Goal: Use online tool/utility: Use online tool/utility

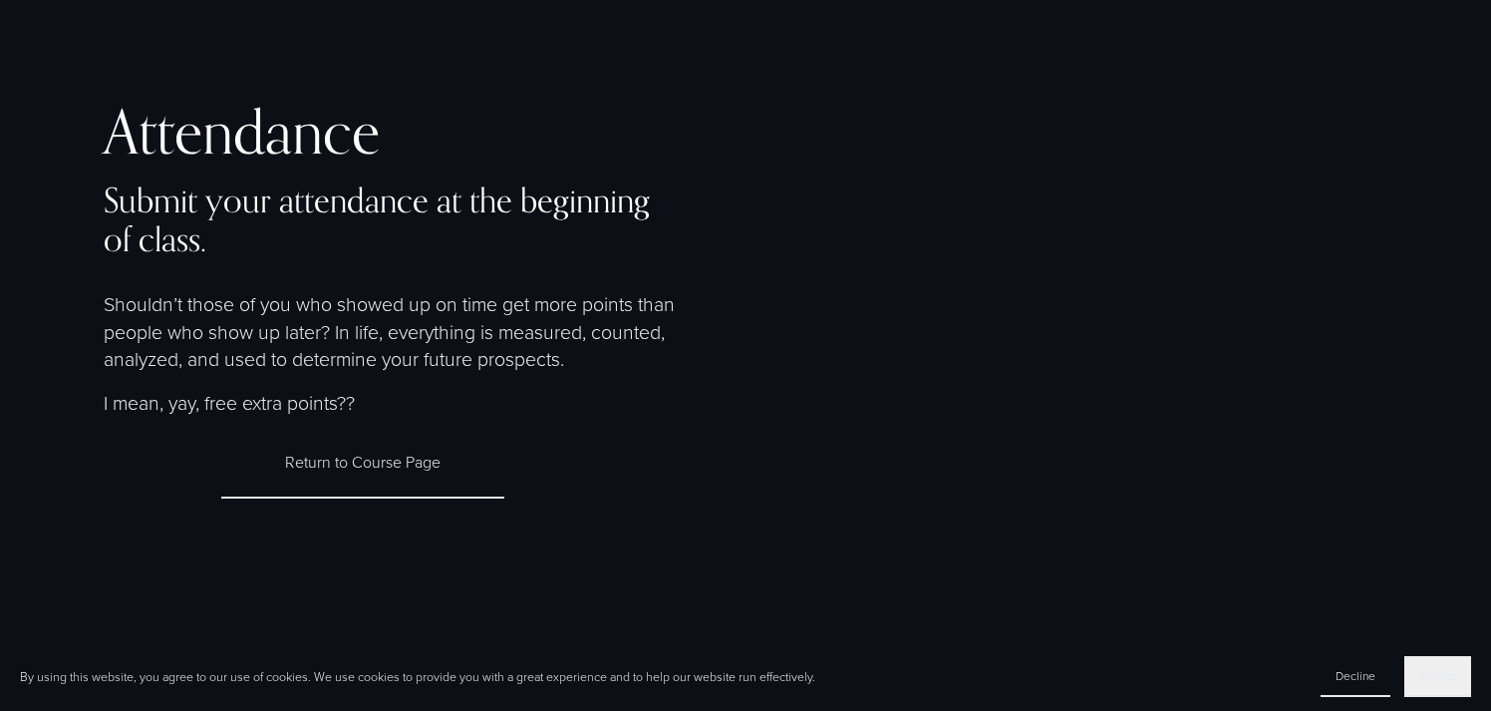
click at [1453, 679] on span "Accept" at bounding box center [1438, 675] width 37 height 17
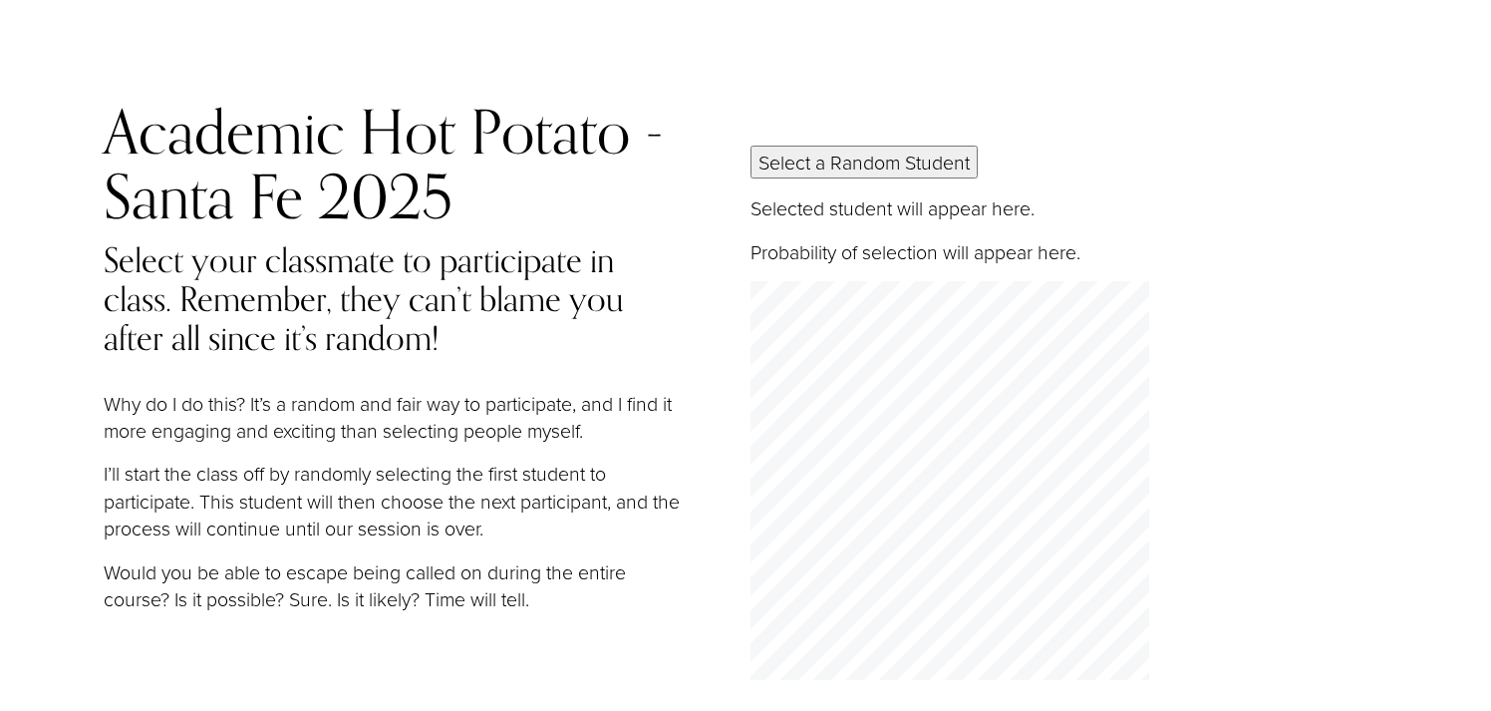
click at [880, 164] on button "Select a Random Student" at bounding box center [864, 162] width 227 height 33
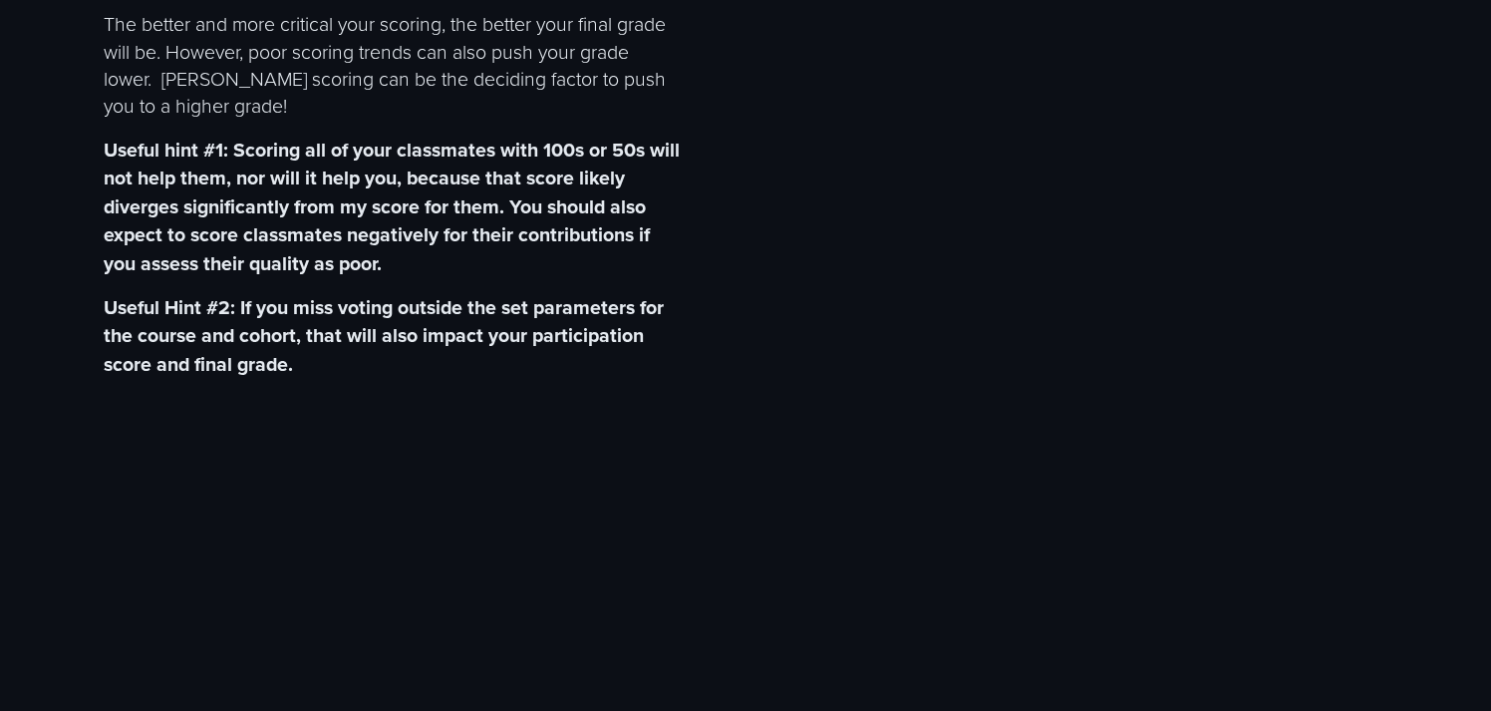
scroll to position [710, 0]
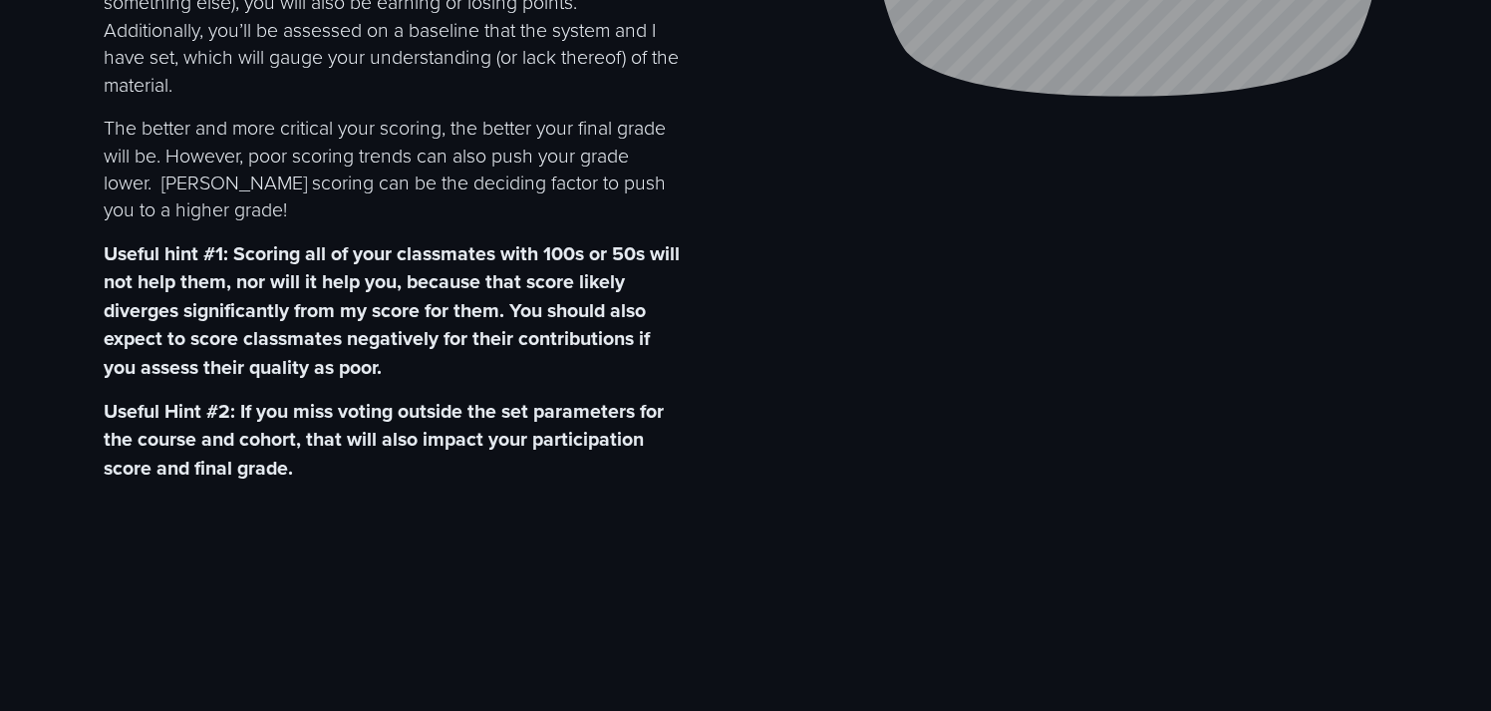
scroll to position [0, 0]
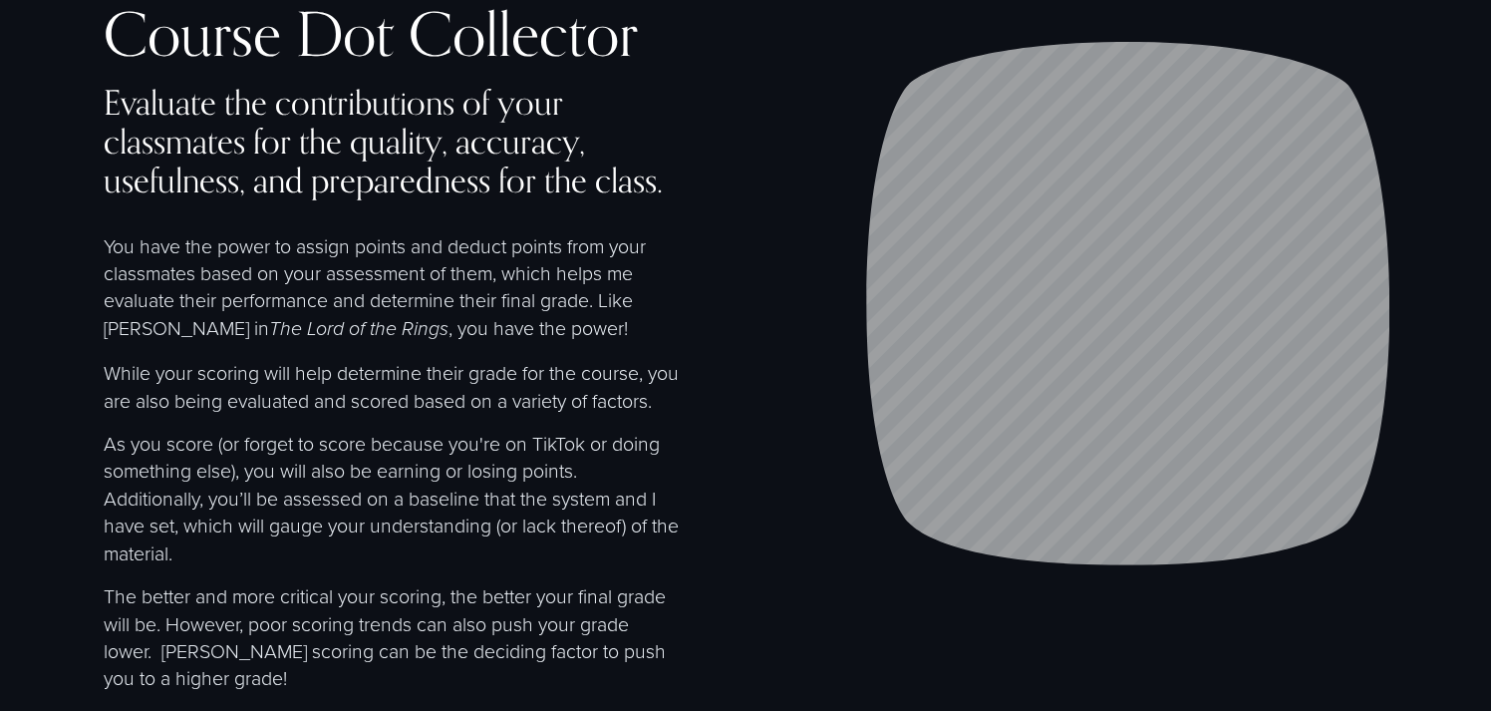
click at [99, 156] on div "Course Dot Collector Evaluate the contributions of your classmates for the qual…" at bounding box center [745, 475] width 1491 height 949
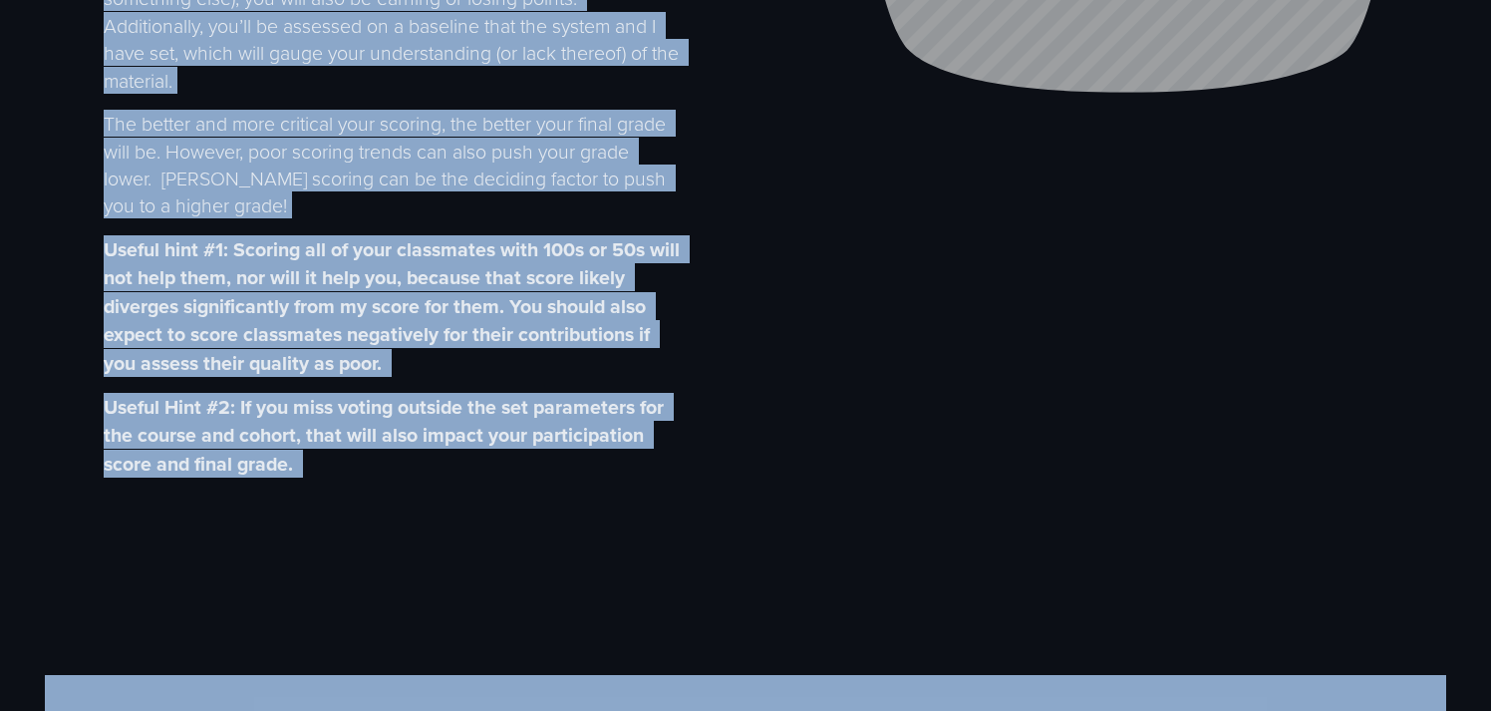
scroll to position [668, 0]
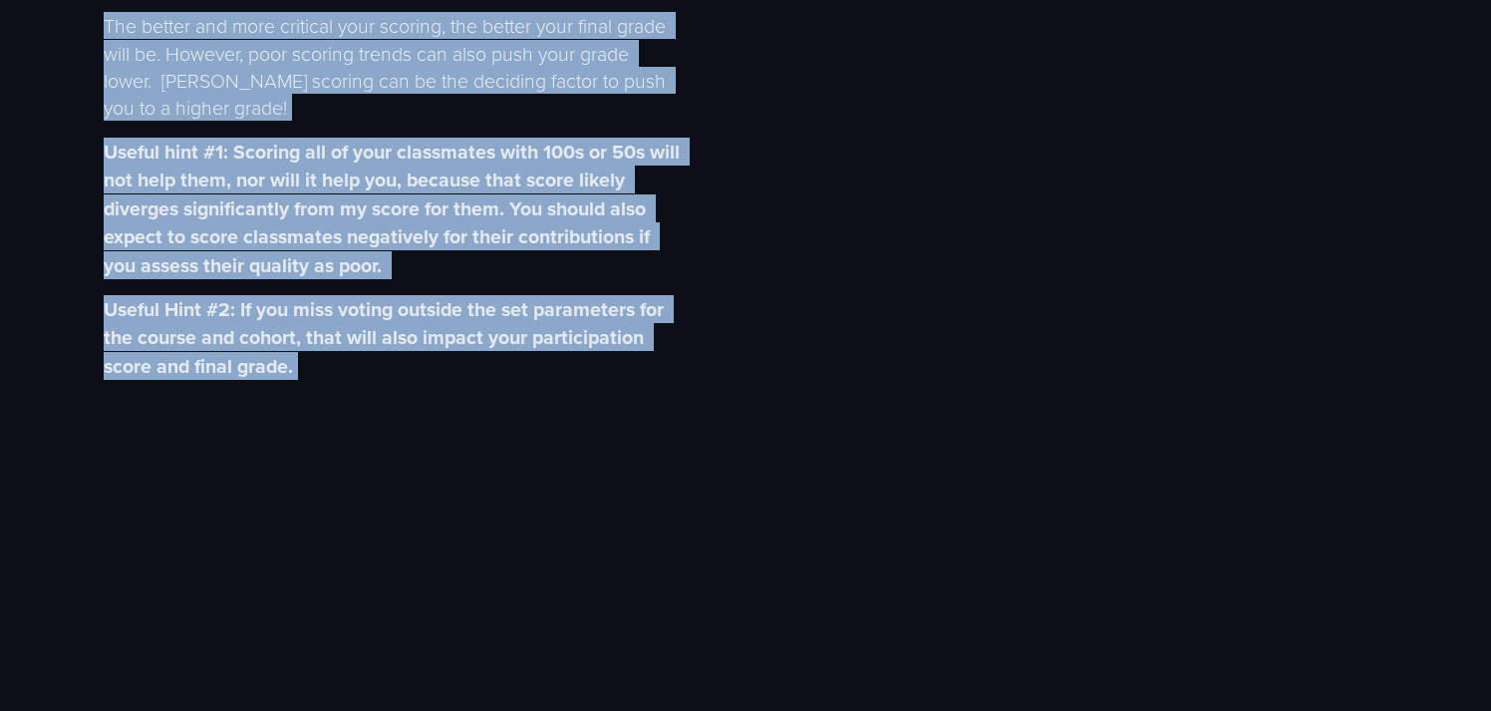
drag, startPoint x: 97, startPoint y: 22, endPoint x: 663, endPoint y: 399, distance: 680.2
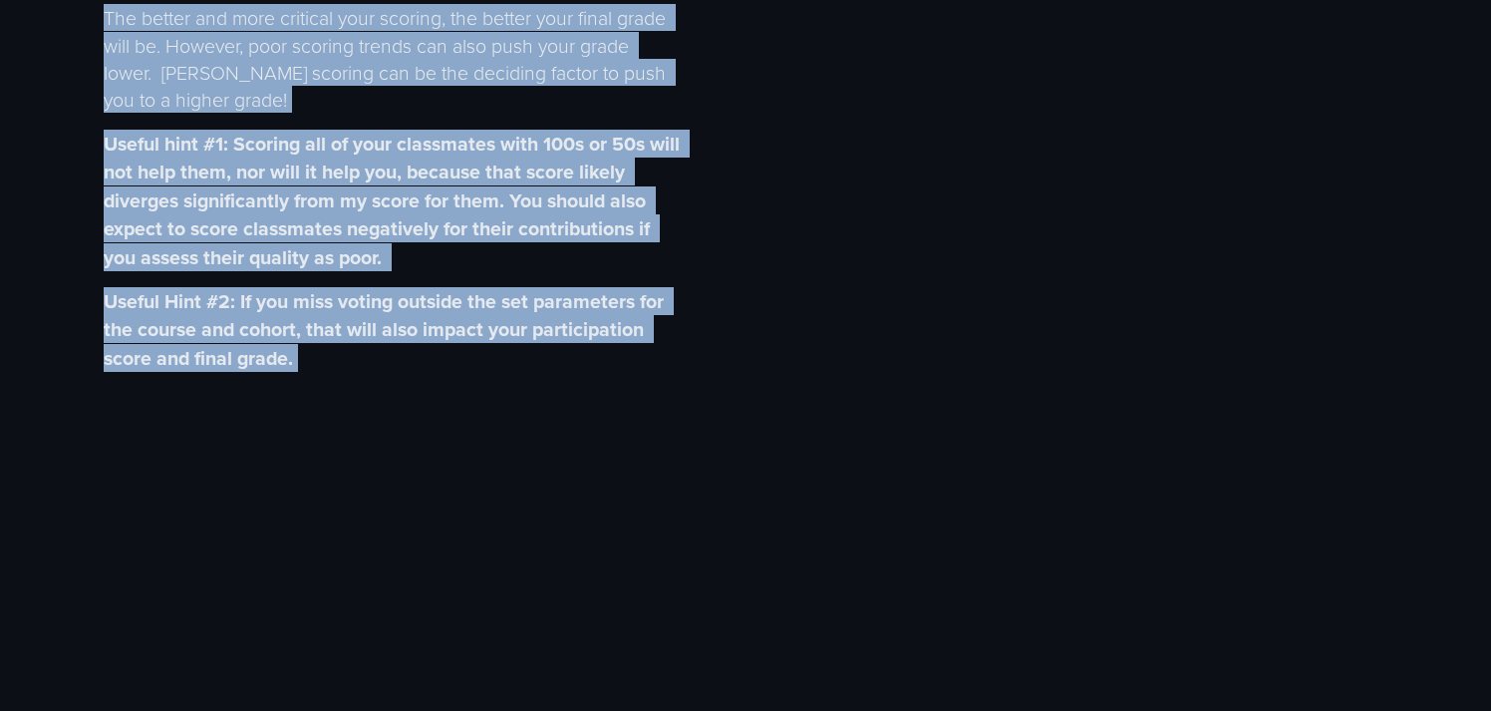
copy div "Course Dot Collector Evaluate the contributions of your classmates for the qual…"
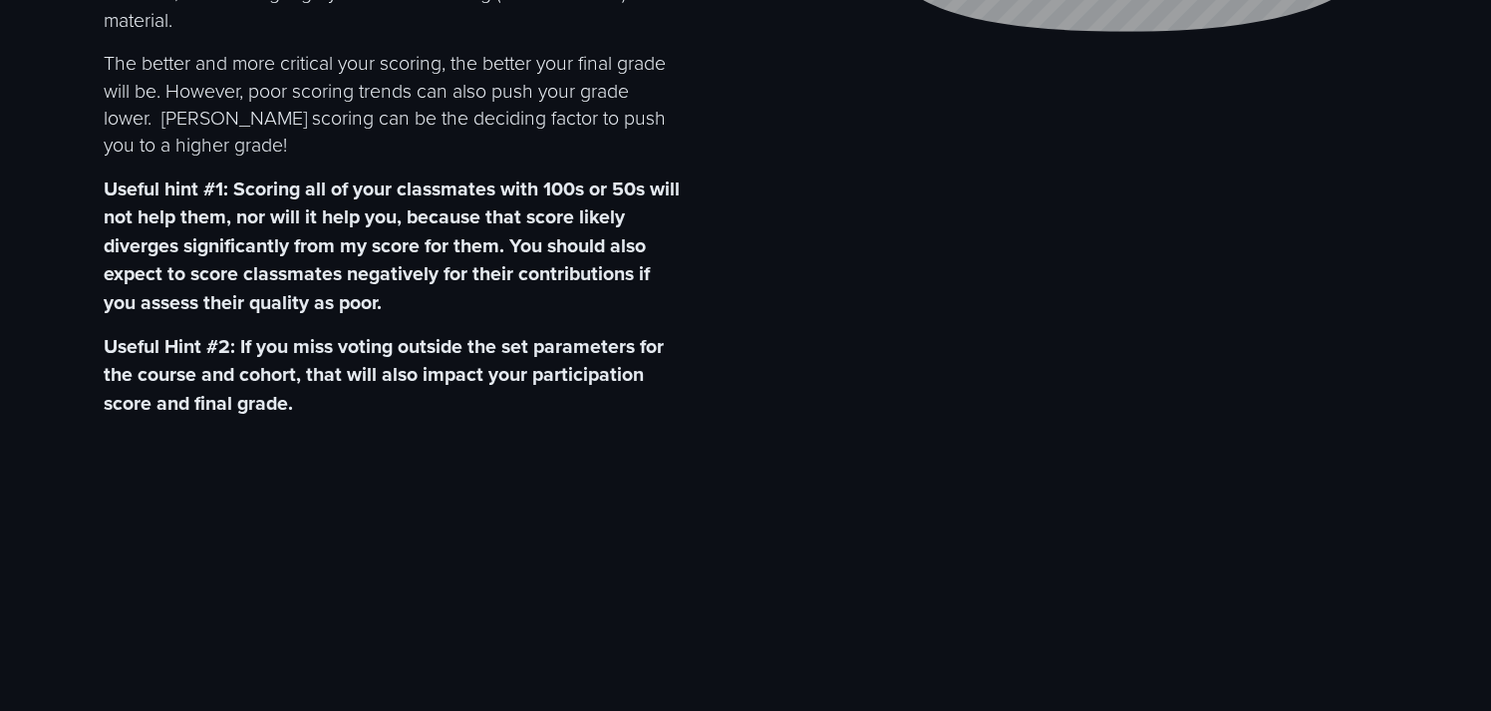
scroll to position [620, 0]
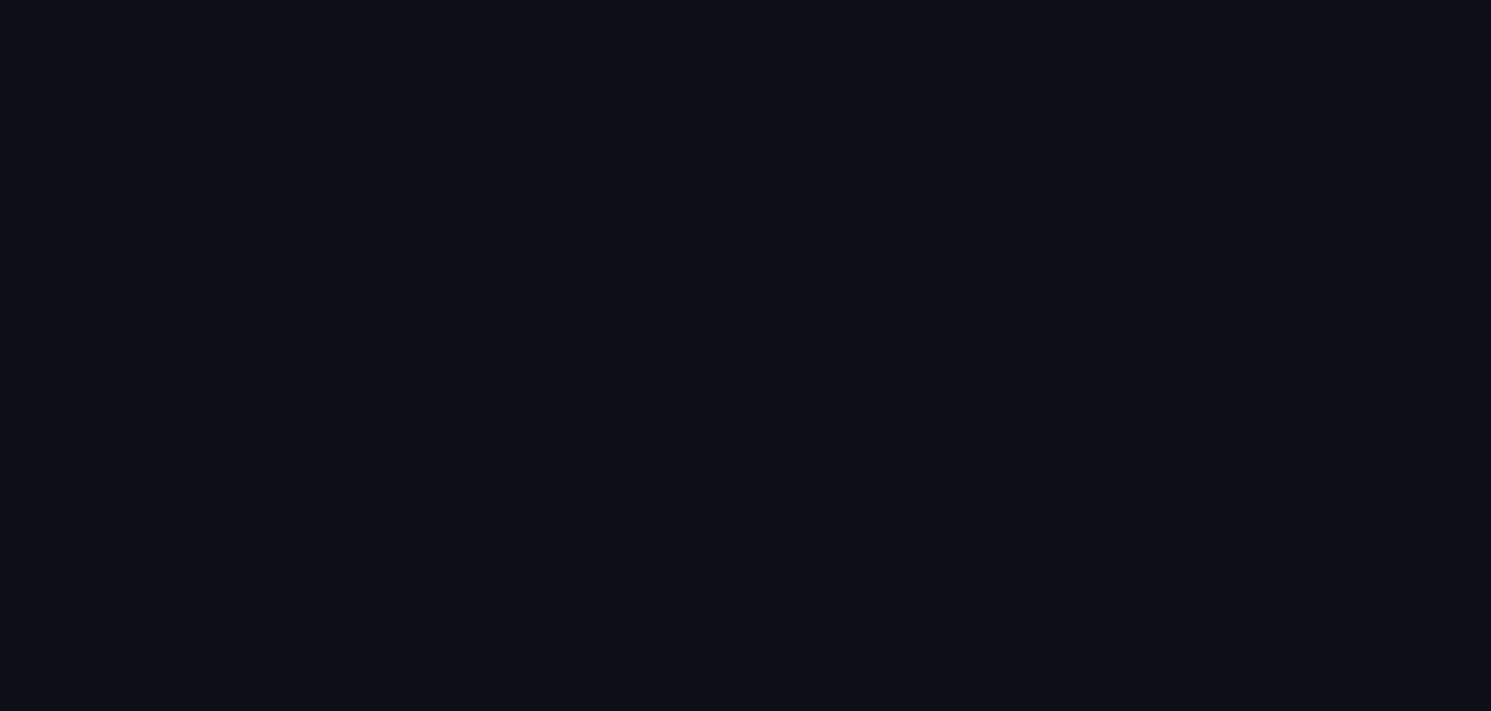
scroll to position [1851, 0]
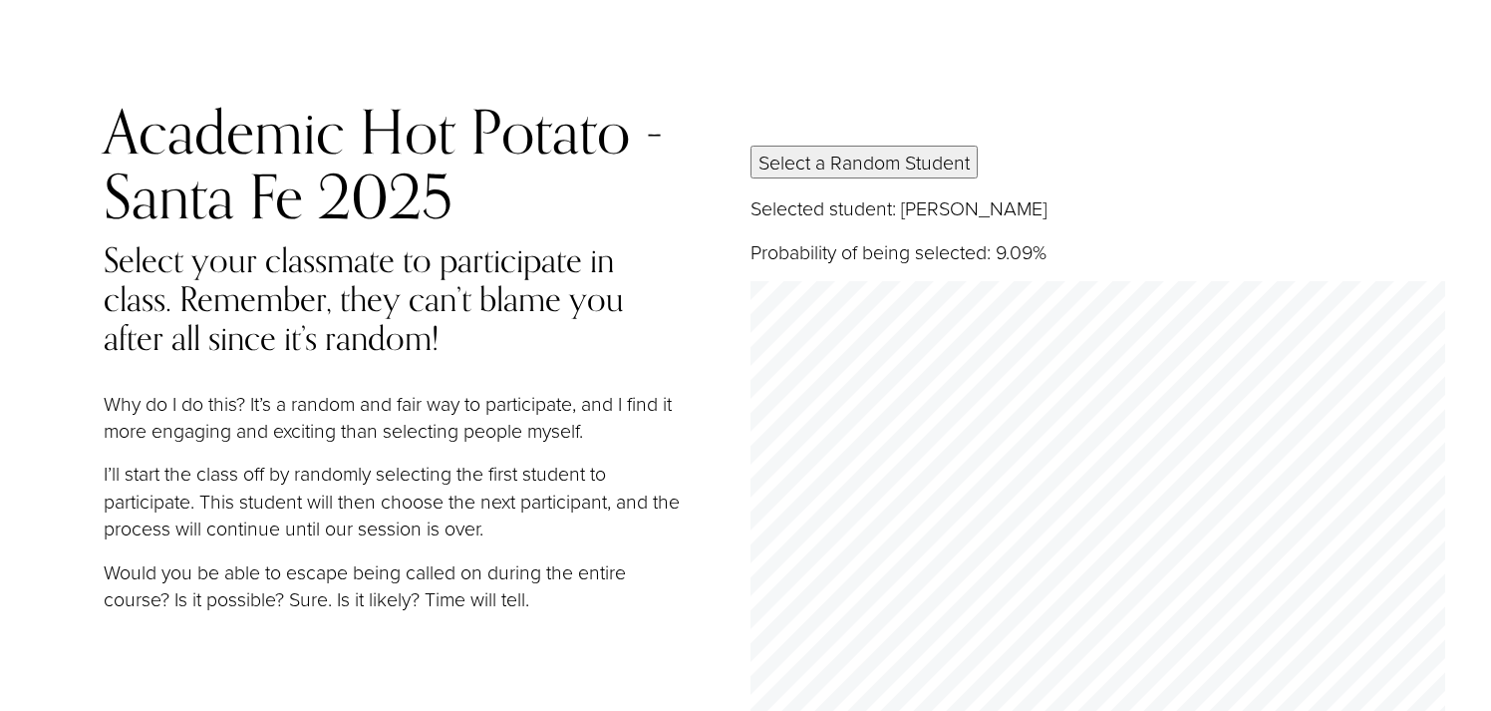
click at [811, 171] on button "Select a Random Student" at bounding box center [864, 162] width 227 height 33
click at [786, 139] on div "Academic Hot Potato - Santa Fe 2025 Select your classmate to participate in cla…" at bounding box center [745, 537] width 1491 height 877
click at [780, 149] on button "Select a Random Student" at bounding box center [864, 162] width 227 height 33
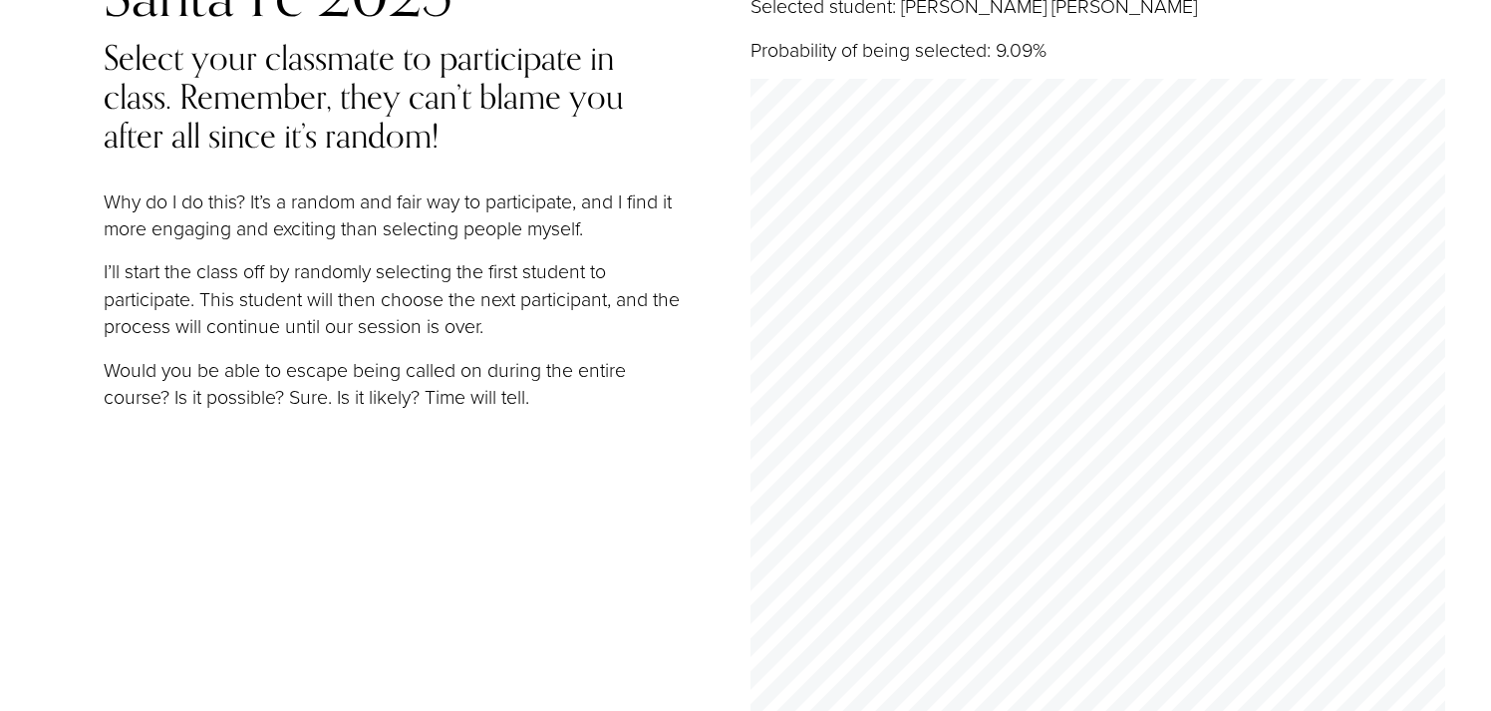
scroll to position [208, 0]
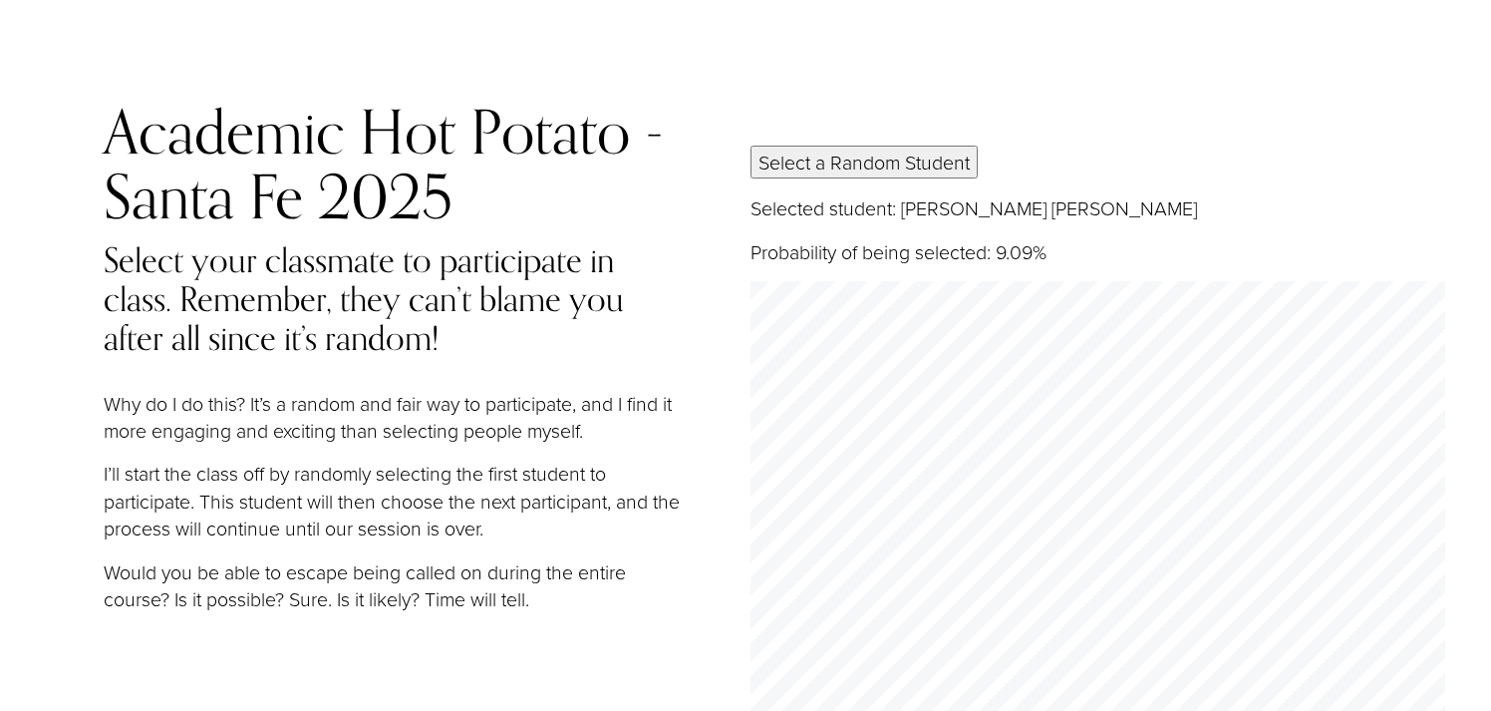
click at [909, 171] on button "Select a Random Student" at bounding box center [864, 162] width 227 height 33
click at [942, 165] on button "Select a Random Student" at bounding box center [864, 162] width 227 height 33
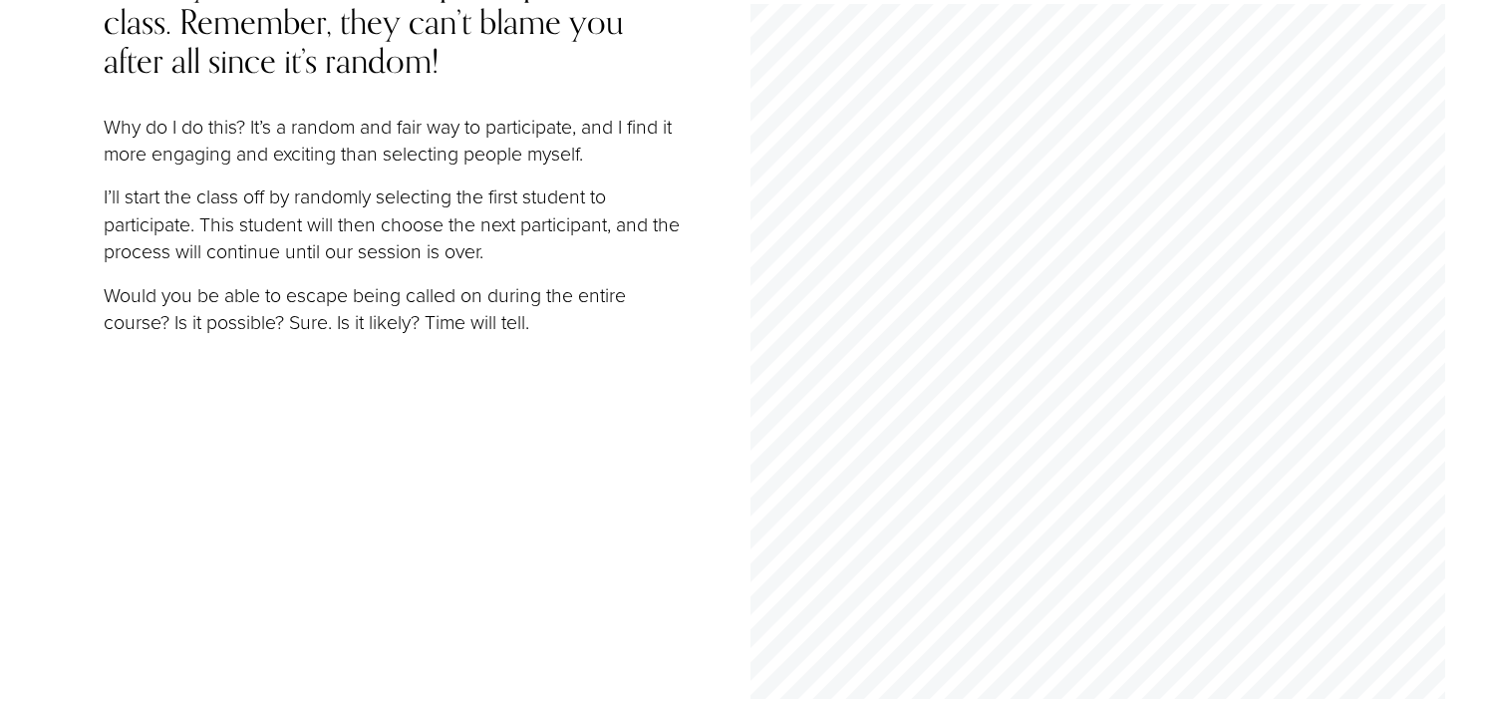
scroll to position [280, 0]
